Goal: Task Accomplishment & Management: Manage account settings

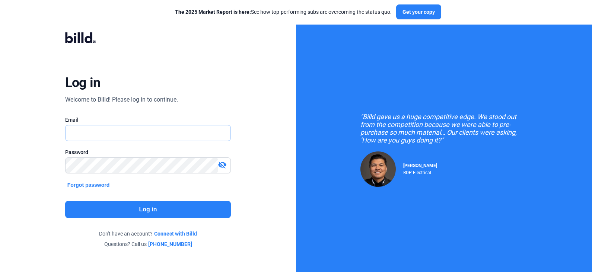
type input "[PERSON_NAME][EMAIL_ADDRESS][DOMAIN_NAME]"
click at [142, 211] on button "Log in" at bounding box center [148, 209] width 166 height 17
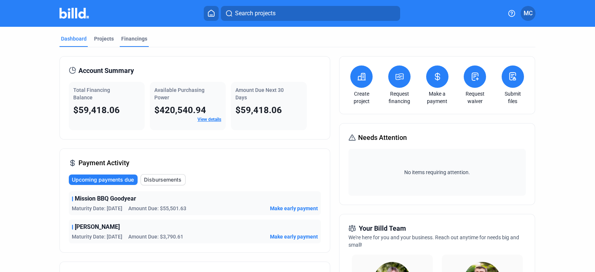
click at [128, 39] on div "Financings" at bounding box center [134, 38] width 26 height 7
